Goal: Task Accomplishment & Management: Complete application form

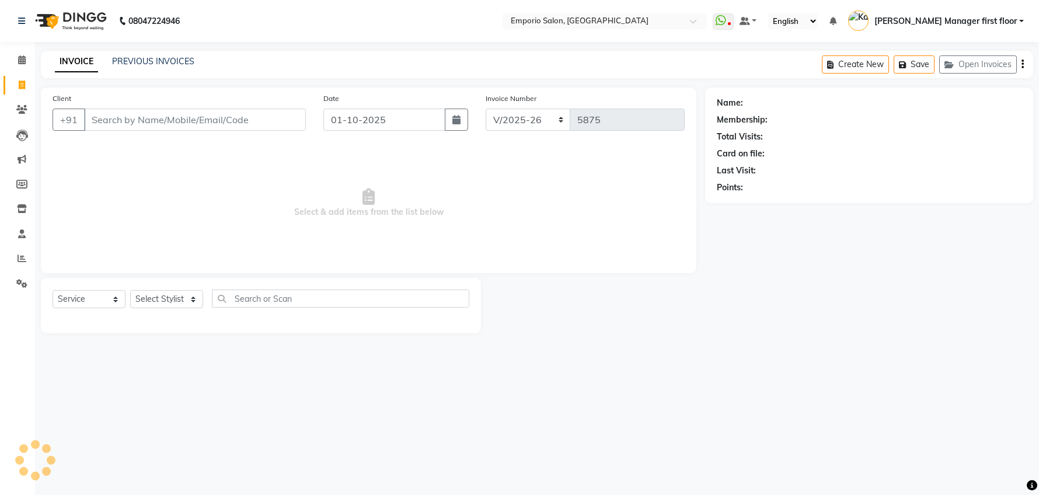
select select "6332"
select select "service"
click at [169, 117] on input "Client" at bounding box center [195, 120] width 222 height 22
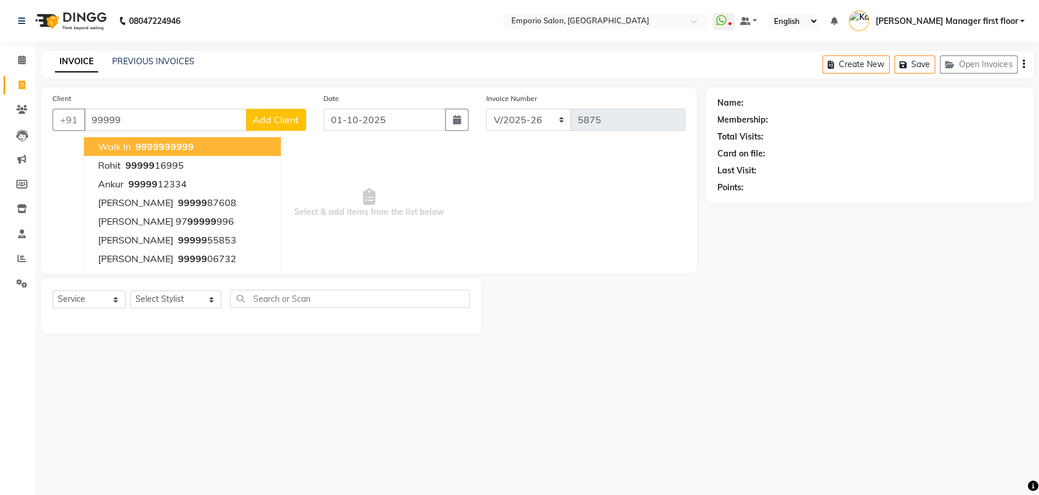
click at [198, 150] on button "walk in 99999 99999" at bounding box center [182, 146] width 197 height 19
type input "9999999999"
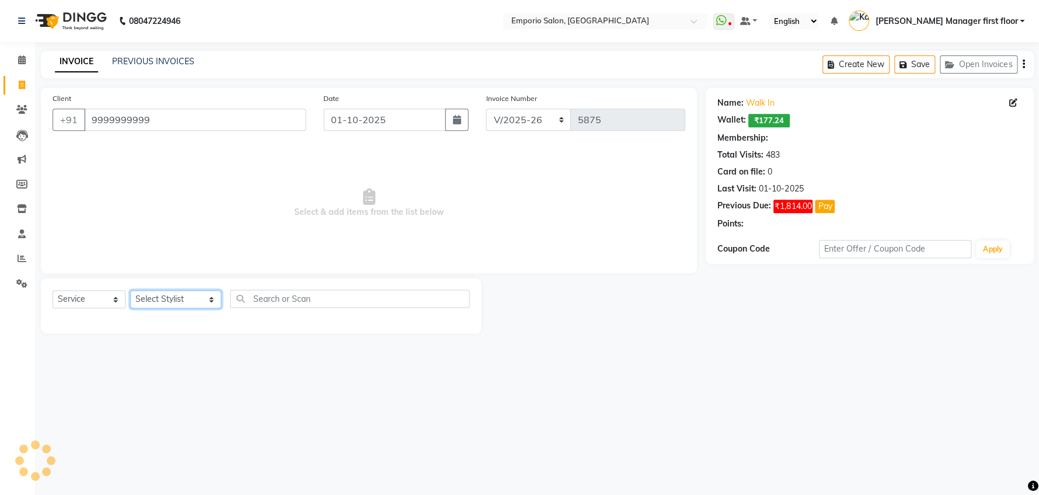
click at [193, 295] on select "Select Stylist [PERSON_NAME] beauty Archana [PERSON_NAME] [PERSON_NAME] [PERSON…" at bounding box center [175, 299] width 91 height 18
select select "47501"
click at [130, 290] on select "Select Stylist [PERSON_NAME] beauty Archana [PERSON_NAME] [PERSON_NAME] [PERSON…" at bounding box center [175, 299] width 91 height 18
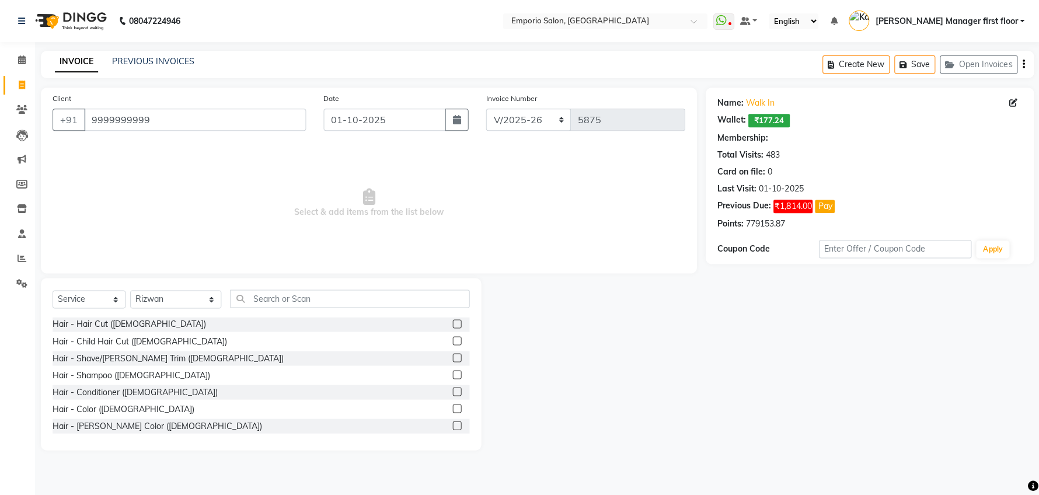
click at [452, 357] on label at bounding box center [456, 357] width 9 height 9
click at [452, 357] on input "checkbox" at bounding box center [456, 358] width 8 height 8
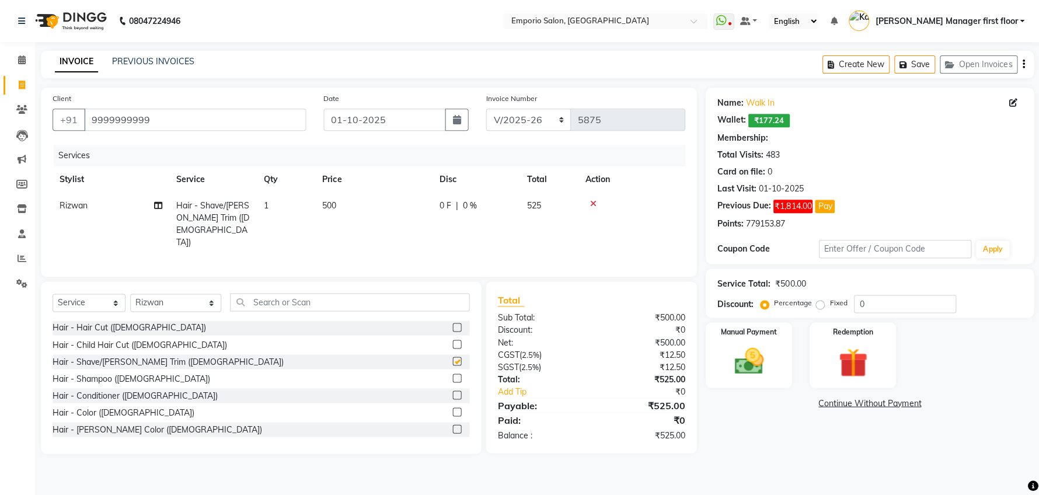
checkbox input "false"
click at [261, 294] on input "text" at bounding box center [349, 302] width 239 height 18
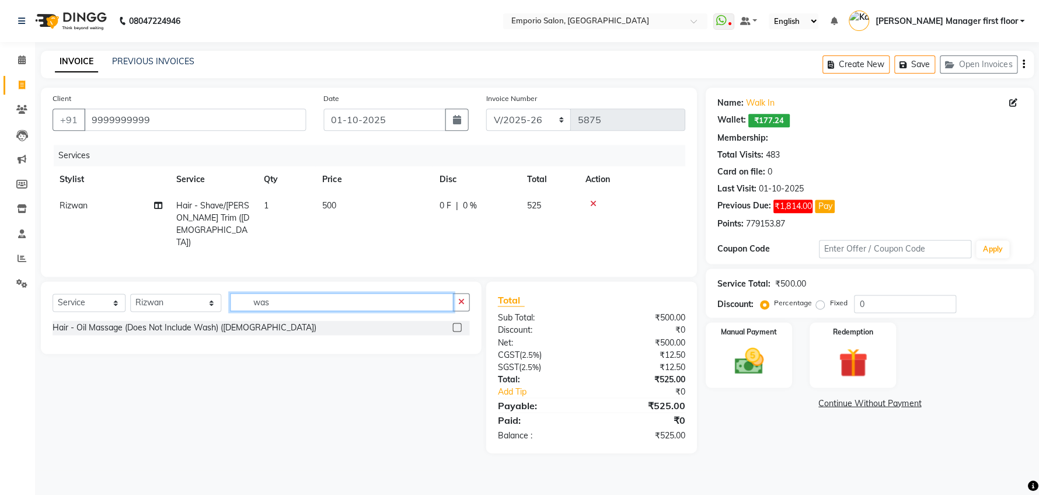
type input "was"
click at [456, 323] on label at bounding box center [456, 327] width 9 height 9
click at [456, 324] on input "checkbox" at bounding box center [456, 328] width 8 height 8
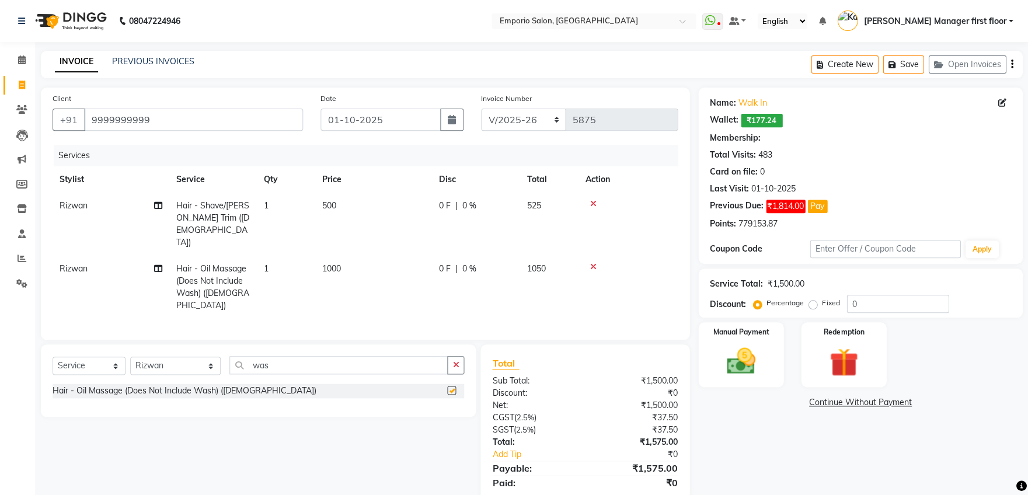
checkbox input "false"
click at [376, 256] on td "1000" at bounding box center [373, 287] width 117 height 63
select select "47501"
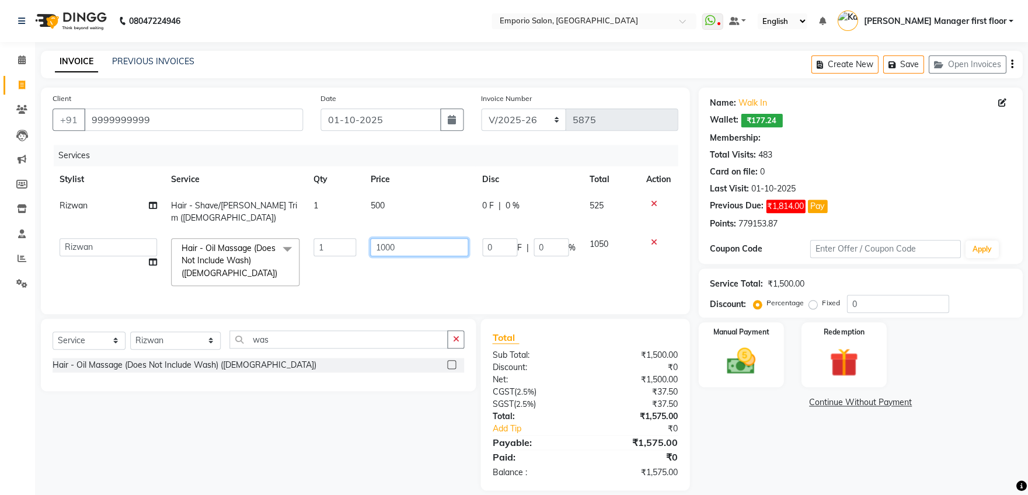
click at [435, 238] on input "1000" at bounding box center [418, 247] width 97 height 18
type input "1"
type input "200"
click at [593, 258] on tr "Anees Anjali beauty [PERSON_NAME] [PERSON_NAME] [PERSON_NAME] [PERSON_NAME] Man…" at bounding box center [365, 262] width 625 height 62
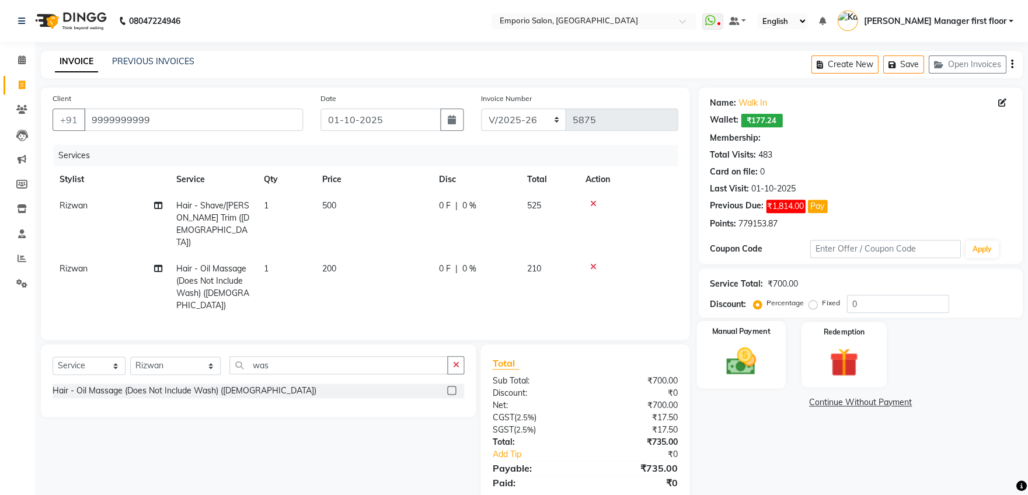
click at [747, 353] on img at bounding box center [740, 361] width 48 height 34
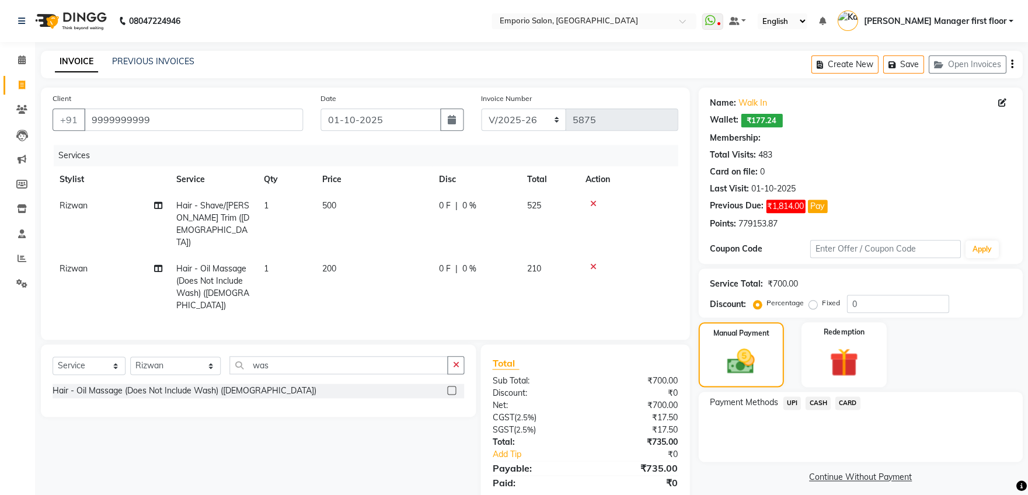
click at [820, 403] on span "CASH" at bounding box center [817, 402] width 25 height 13
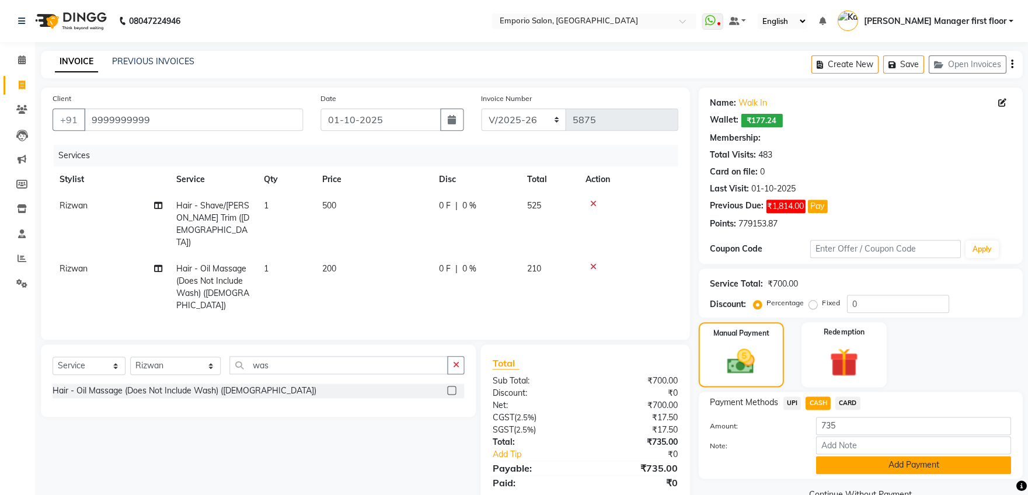
click at [879, 459] on button "Add Payment" at bounding box center [912, 465] width 195 height 18
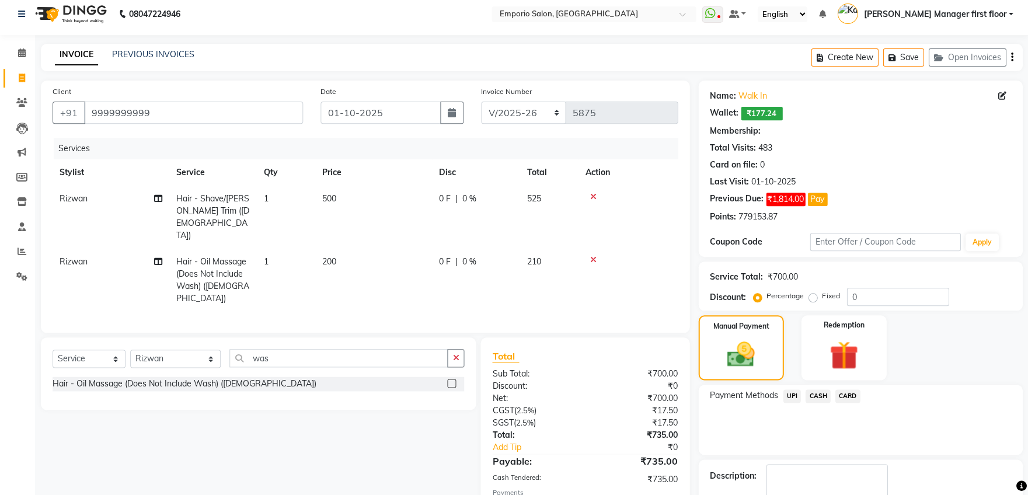
scroll to position [73, 0]
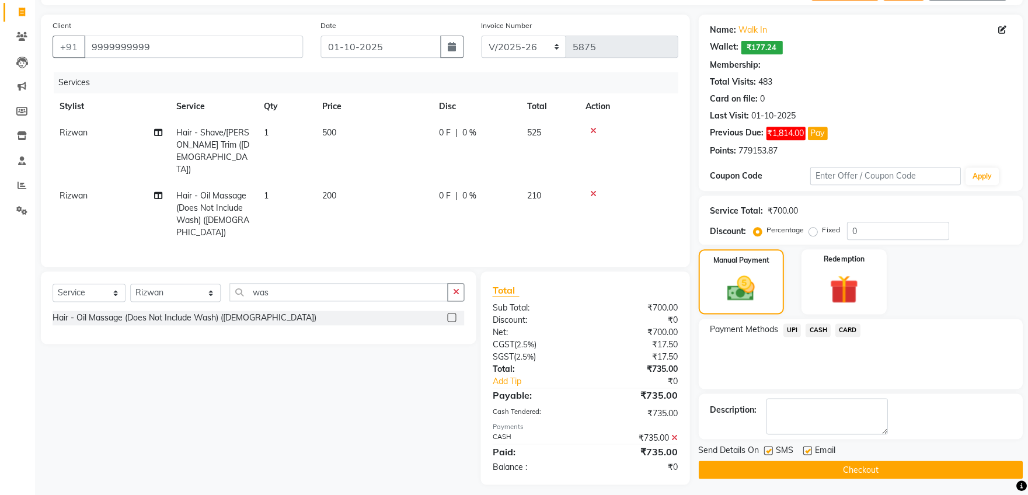
click at [889, 469] on button "Checkout" at bounding box center [860, 469] width 324 height 18
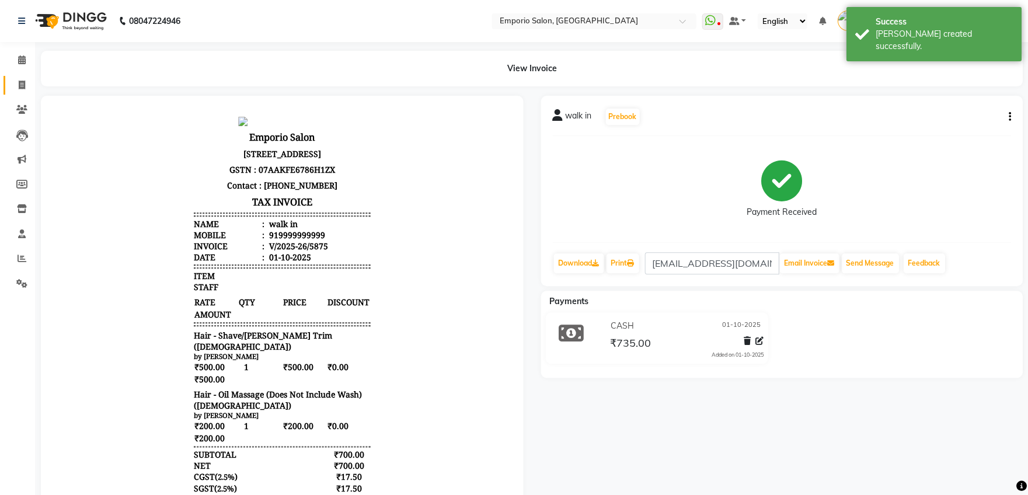
click at [7, 78] on link "Invoice" at bounding box center [18, 85] width 28 height 19
select select "service"
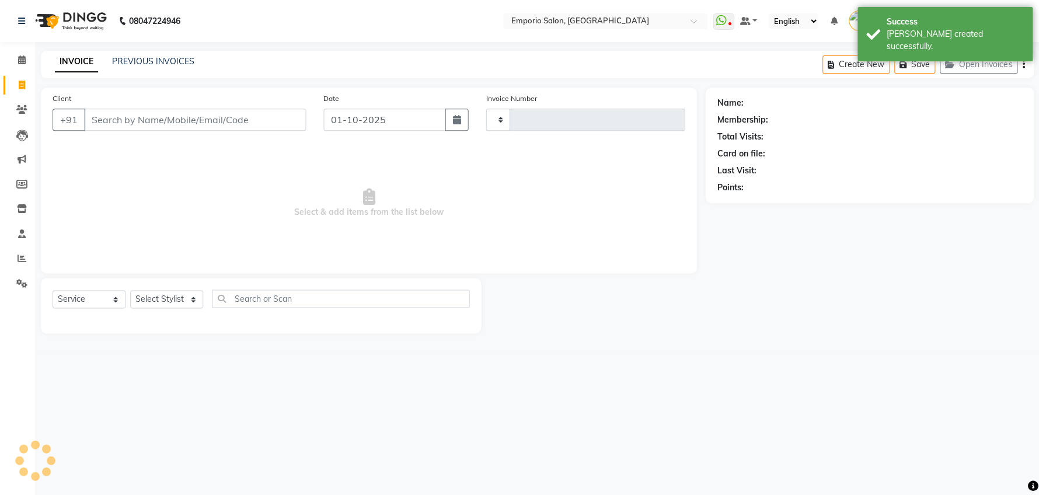
type input "5876"
select select "6332"
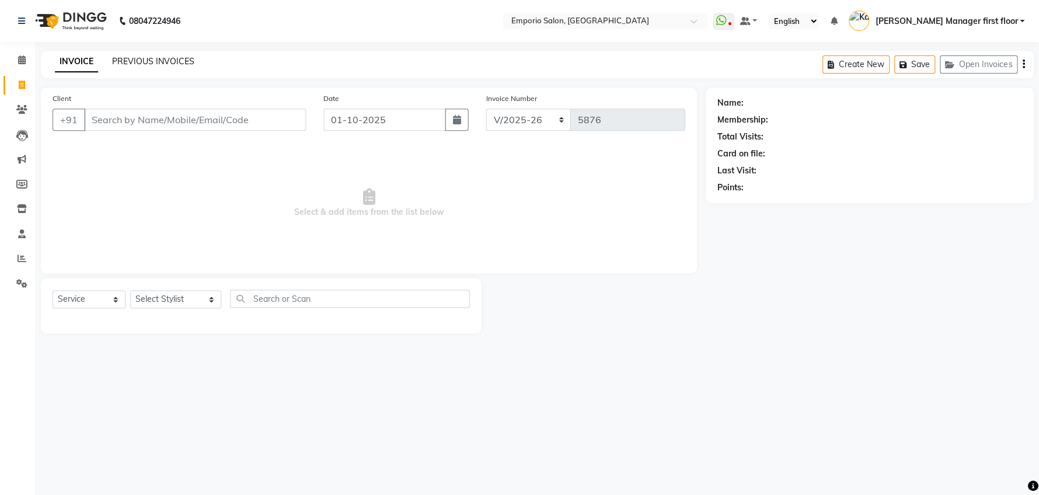
click at [151, 56] on link "PREVIOUS INVOICES" at bounding box center [153, 61] width 82 height 11
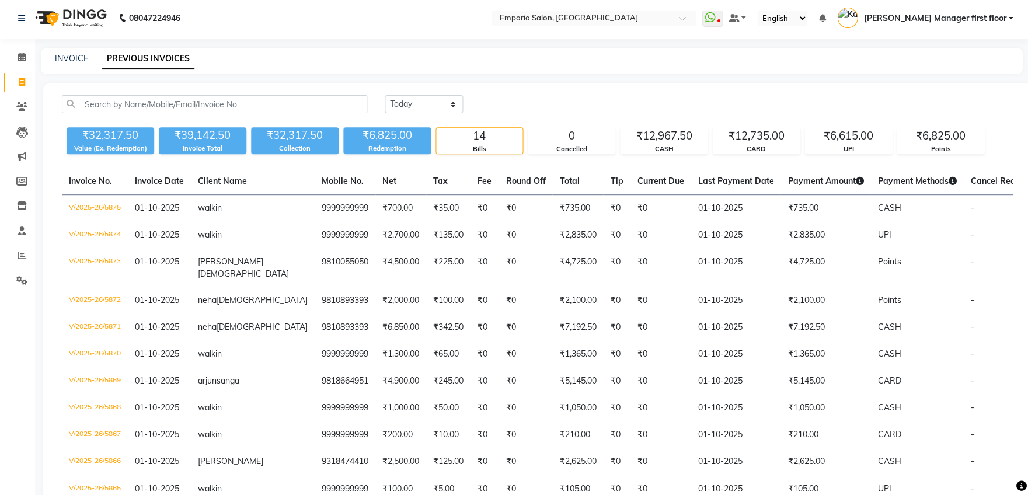
scroll to position [9, 0]
